Goal: Task Accomplishment & Management: Complete application form

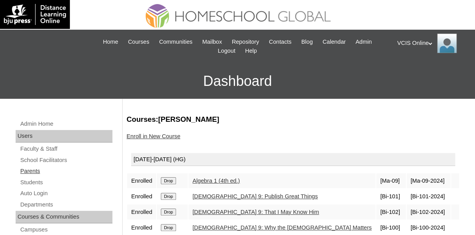
click at [32, 174] on link "Parents" at bounding box center [66, 171] width 93 height 10
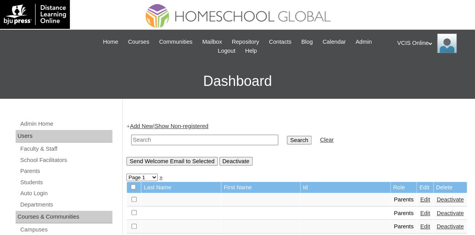
click at [147, 124] on link "Add New" at bounding box center [141, 126] width 23 height 6
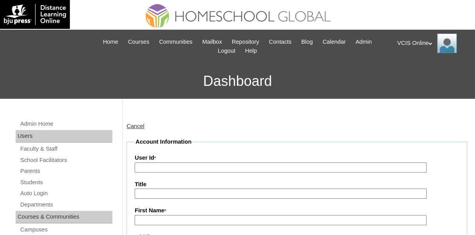
click at [154, 167] on input "User Id *" at bounding box center [281, 167] width 292 height 11
paste input "VCIS022-9B-PA2025"
type input "VCIS022-9B-PA2025"
click at [156, 191] on input "Title" at bounding box center [281, 193] width 292 height 11
click at [157, 218] on input "First Name *" at bounding box center [281, 220] width 292 height 11
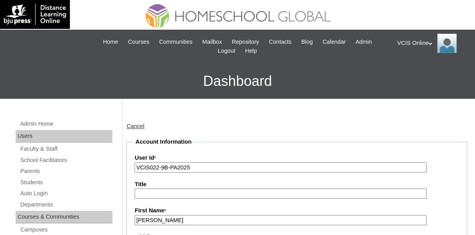
scroll to position [78, 0]
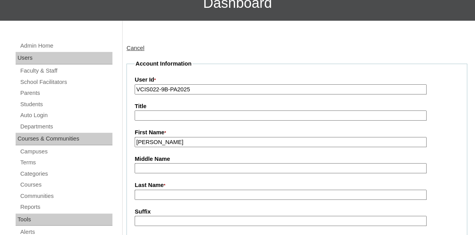
click at [163, 166] on input "Middle Name" at bounding box center [281, 168] width 292 height 11
click at [171, 195] on input "Last Name *" at bounding box center [281, 195] width 292 height 11
click at [169, 140] on input "Ruth" at bounding box center [281, 142] width 292 height 11
type input "Ginger"
click at [159, 190] on input "Last Name *" at bounding box center [281, 195] width 292 height 11
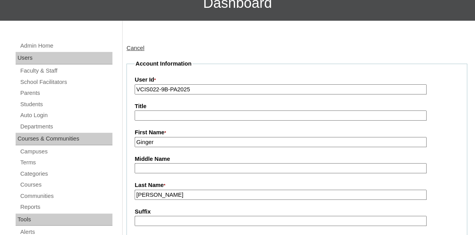
scroll to position [195, 0]
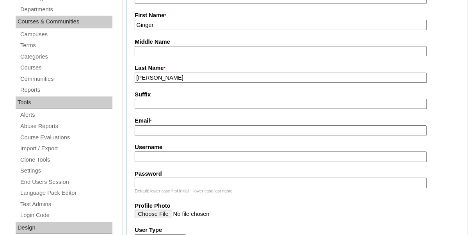
type input "Ruth"
click at [165, 131] on input "Email *" at bounding box center [281, 130] width 292 height 11
paste input "archgcr@yahoo.com"
type input "archgcr@yahoo.com"
click at [204, 156] on input "Username" at bounding box center [281, 156] width 292 height 11
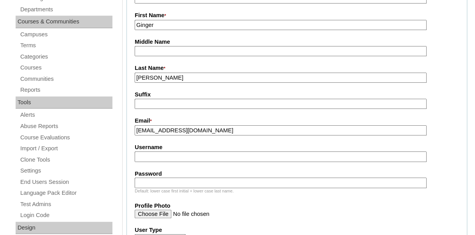
paste input "gruth2025"
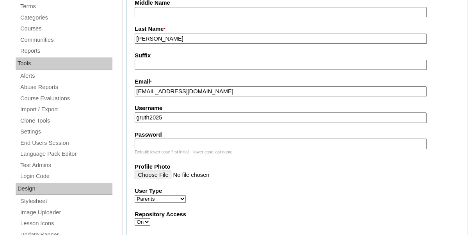
scroll to position [156, 0]
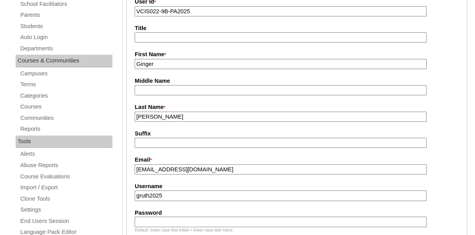
type input "gruth2025"
click at [174, 120] on input "Ruth" at bounding box center [281, 117] width 292 height 11
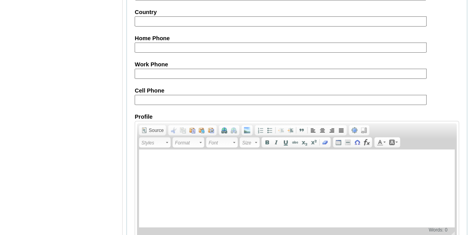
scroll to position [819, 0]
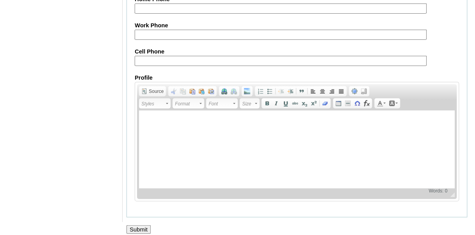
type input "Ruth (2025)"
click at [152, 62] on input "Cell Phone" at bounding box center [281, 61] width 292 height 11
paste input "63-09171105795"
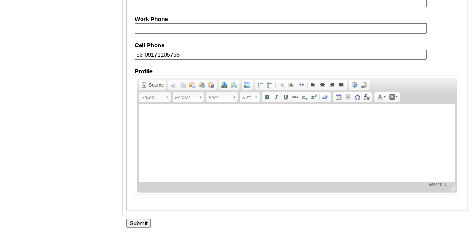
type input "63-09171105795"
click at [147, 224] on input "Submit" at bounding box center [138, 223] width 24 height 9
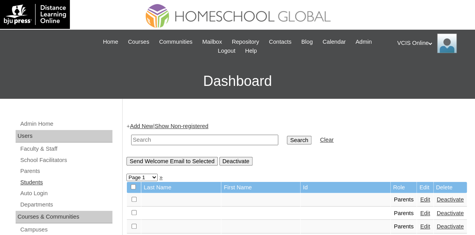
click at [32, 180] on link "Students" at bounding box center [66, 183] width 93 height 10
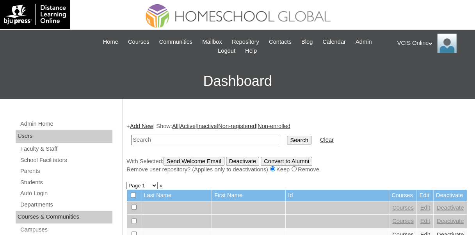
scroll to position [39, 0]
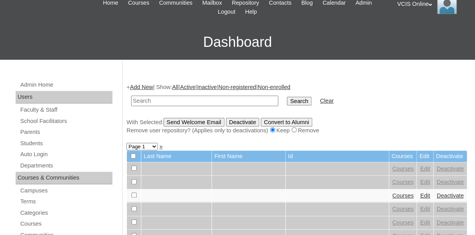
click at [145, 87] on link "Add New" at bounding box center [141, 87] width 23 height 6
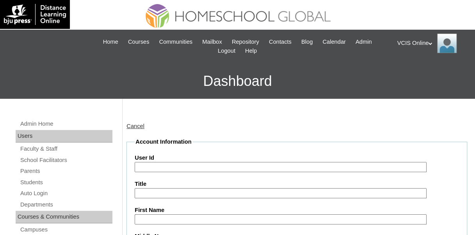
paste input "VCIS020-9B-SA2025"
type input "VCIS020-9B-SA2025"
click at [264, 192] on input "Title" at bounding box center [281, 193] width 292 height 11
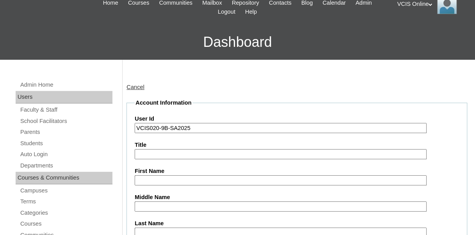
click at [211, 179] on input "First Name" at bounding box center [281, 180] width 292 height 11
type input "Julia"
click at [192, 200] on label "Middle Name" at bounding box center [297, 197] width 324 height 8
click at [192, 201] on input "Middle Name" at bounding box center [281, 206] width 292 height 11
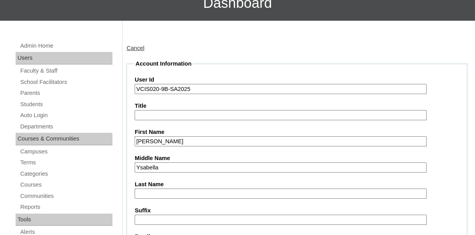
type input "Ysabella"
click at [178, 188] on input "Last Name" at bounding box center [281, 193] width 292 height 11
type input "Ruth"
click at [304, 171] on input "Ysabella" at bounding box center [281, 167] width 292 height 11
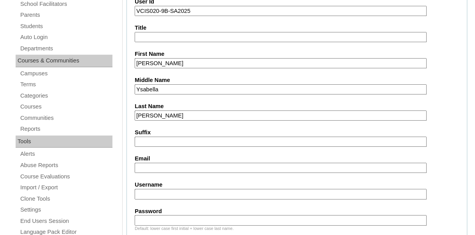
click at [190, 167] on input "Email" at bounding box center [281, 168] width 292 height 11
paste input "archgcr@yahoo.com"
type input "archgcr@yahoo.com"
click at [186, 196] on input "Username" at bounding box center [281, 194] width 292 height 11
paste input "julia.ruth2025"
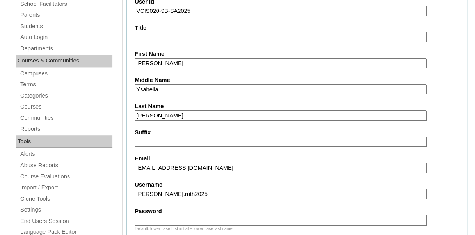
type input "julia.ruth2025"
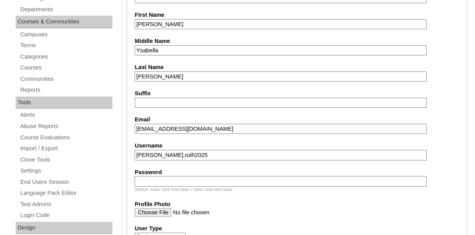
click at [194, 182] on input "Password" at bounding box center [281, 181] width 292 height 11
paste input "NWjfbx"
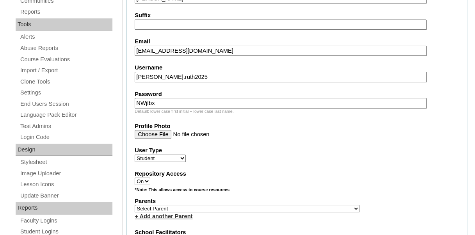
scroll to position [312, 0]
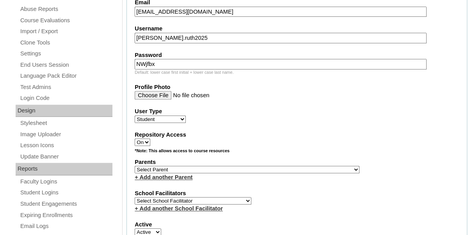
type input "NWjfbx"
click at [182, 168] on select "Select Parent , , , , , , , , , , , , , , , , , , , , , , , , , , , , , , , , ,…" at bounding box center [247, 169] width 225 height 7
select select "43424"
click at [135, 166] on select "Select Parent , , , , , , , , , , , , , , , , , , , , , , , , , , , , , , , , ,…" at bounding box center [247, 169] width 225 height 7
click at [176, 199] on select "Select School Facilitator Norman Añain Ruffa Abadijas Mary Abella Gloryfe Abion…" at bounding box center [193, 200] width 117 height 7
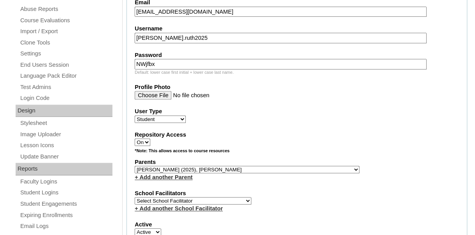
select select "42221"
click at [177, 198] on select "Select School Facilitator Norman Añain Ruffa Abadijas Mary Abella Gloryfe Abion…" at bounding box center [193, 200] width 117 height 7
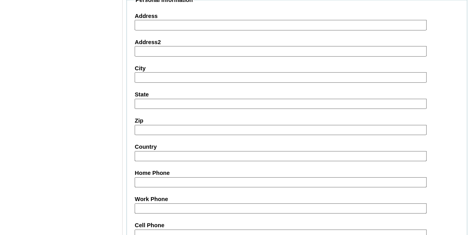
scroll to position [819, 0]
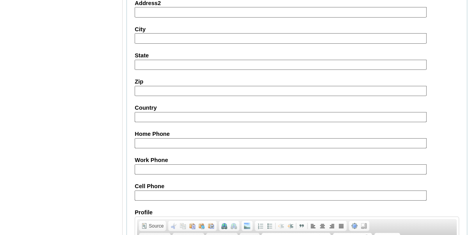
click at [160, 192] on input "Cell Phone" at bounding box center [281, 195] width 292 height 11
paste input "63-09171105795"
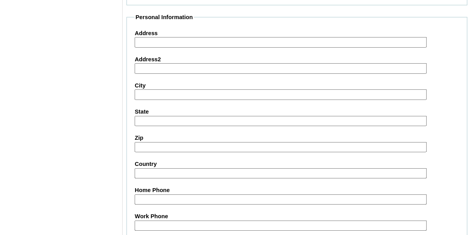
scroll to position [958, 0]
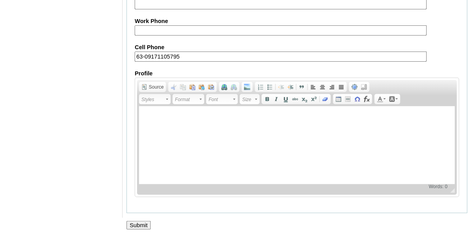
type input "63-09171105795"
click at [149, 222] on input "Submit" at bounding box center [138, 225] width 24 height 9
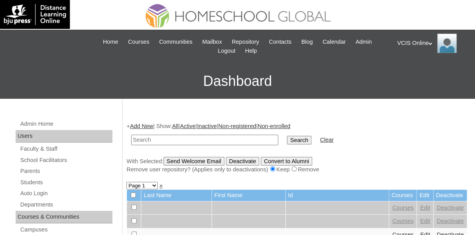
click at [174, 143] on input "text" at bounding box center [204, 140] width 147 height 11
type input "[PERSON_NAME]"
click at [287, 136] on input "Search" at bounding box center [299, 140] width 24 height 9
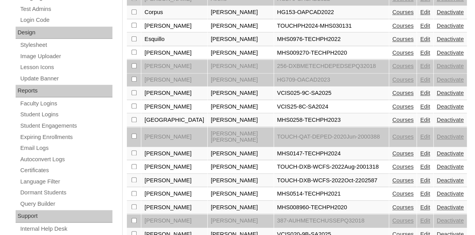
scroll to position [429, 0]
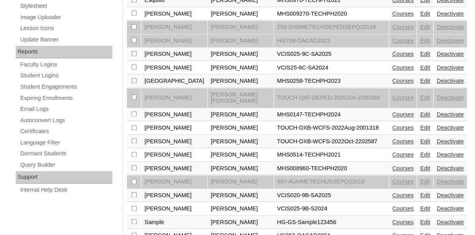
click at [392, 192] on link "Courses" at bounding box center [402, 195] width 21 height 6
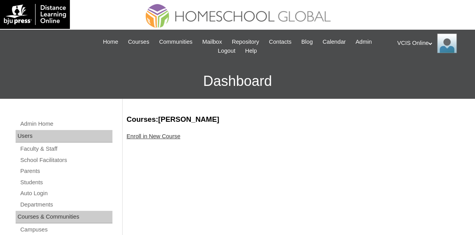
click at [153, 135] on link "Enroll in New Course" at bounding box center [153, 136] width 54 height 6
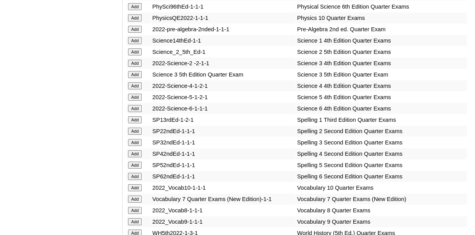
scroll to position [1483, 0]
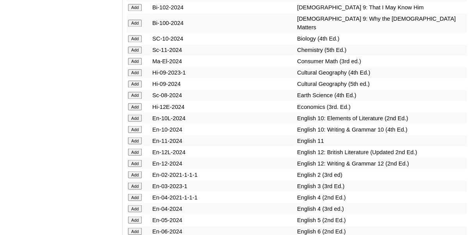
scroll to position [2068, 0]
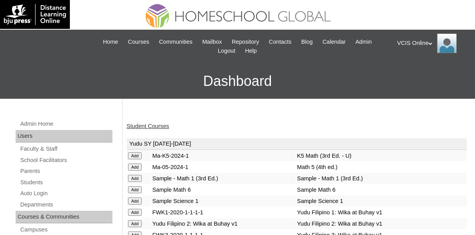
scroll to position [2068, 0]
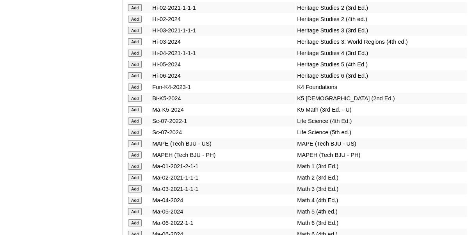
scroll to position [2848, 0]
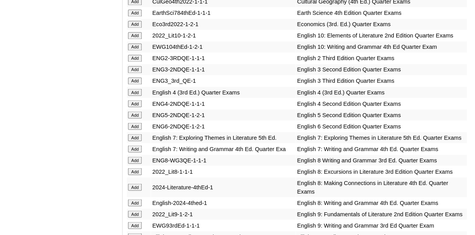
scroll to position [390, 0]
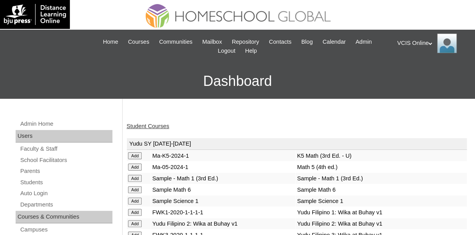
click at [159, 126] on link "Student Courses" at bounding box center [147, 126] width 43 height 6
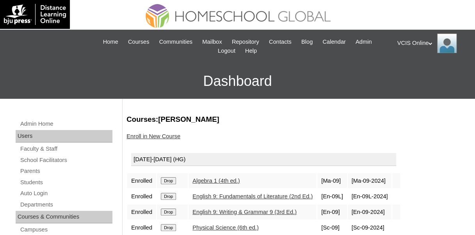
click at [159, 136] on link "Enroll in New Course" at bounding box center [153, 136] width 54 height 6
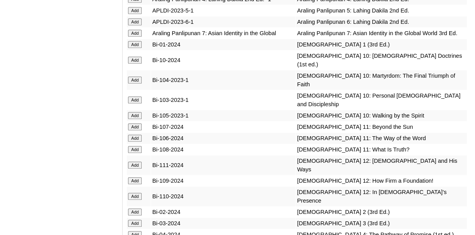
scroll to position [1912, 0]
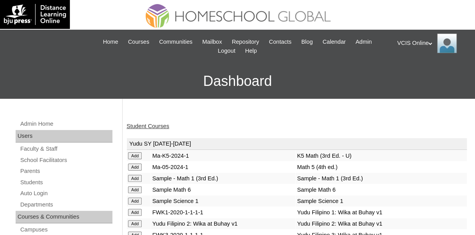
click at [149, 125] on link "Student Courses" at bounding box center [147, 126] width 43 height 6
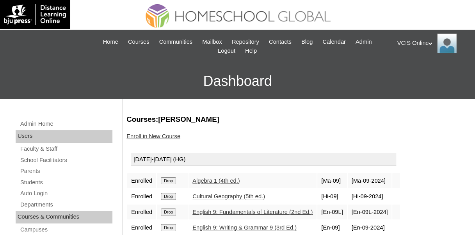
scroll to position [78, 0]
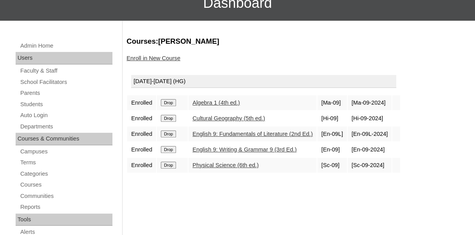
click at [147, 56] on link "Enroll in New Course" at bounding box center [153, 58] width 54 height 6
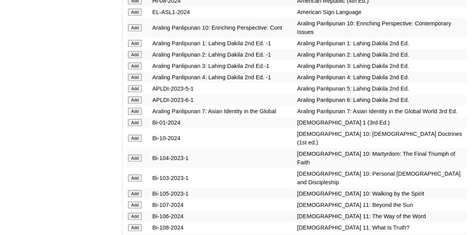
scroll to position [1873, 0]
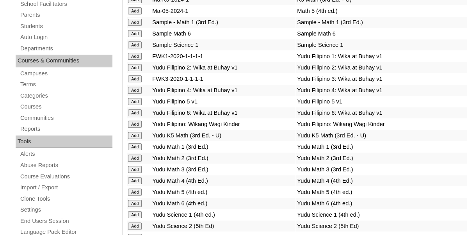
scroll to position [78, 0]
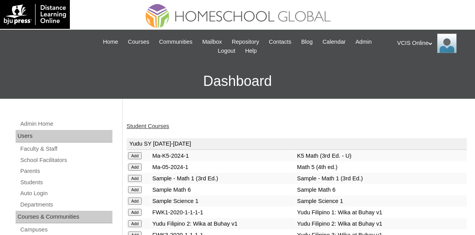
scroll to position [1873, 0]
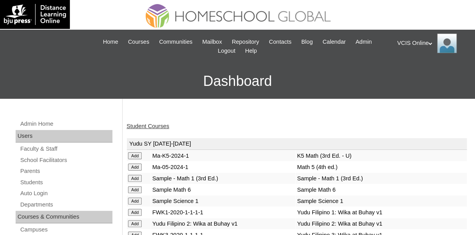
click at [145, 128] on link "Student Courses" at bounding box center [147, 126] width 43 height 6
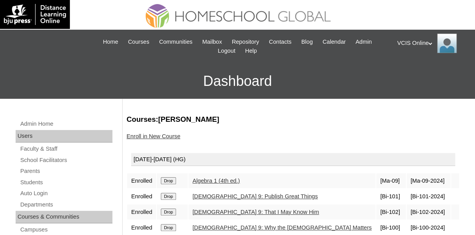
scroll to position [117, 0]
